Goal: Task Accomplishment & Management: Complete application form

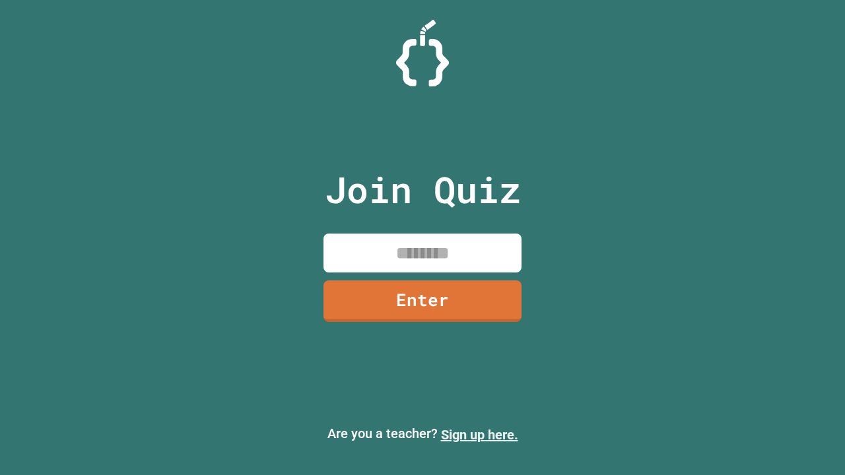
click at [479, 435] on link "Sign up here." at bounding box center [479, 435] width 77 height 16
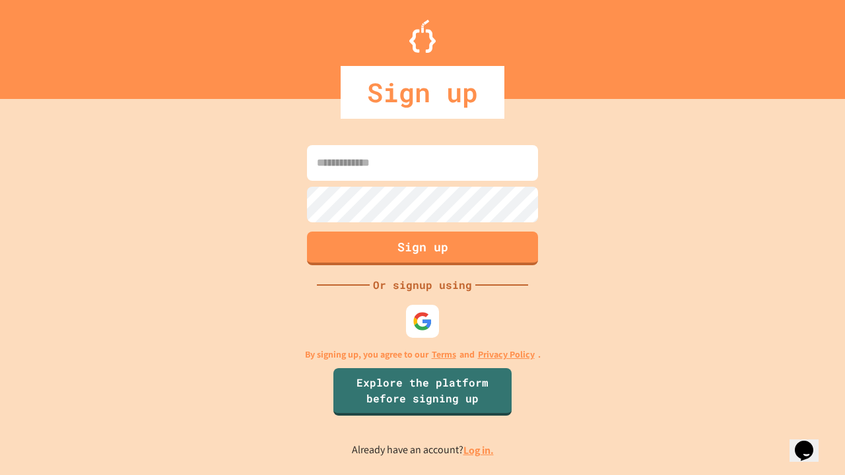
click at [479, 450] on link "Log in." at bounding box center [478, 451] width 30 height 14
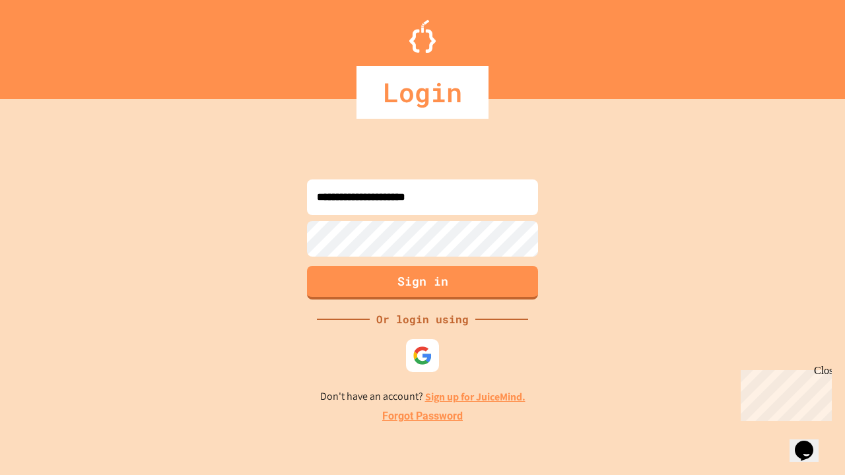
type input "**********"
